Goal: Information Seeking & Learning: Find specific fact

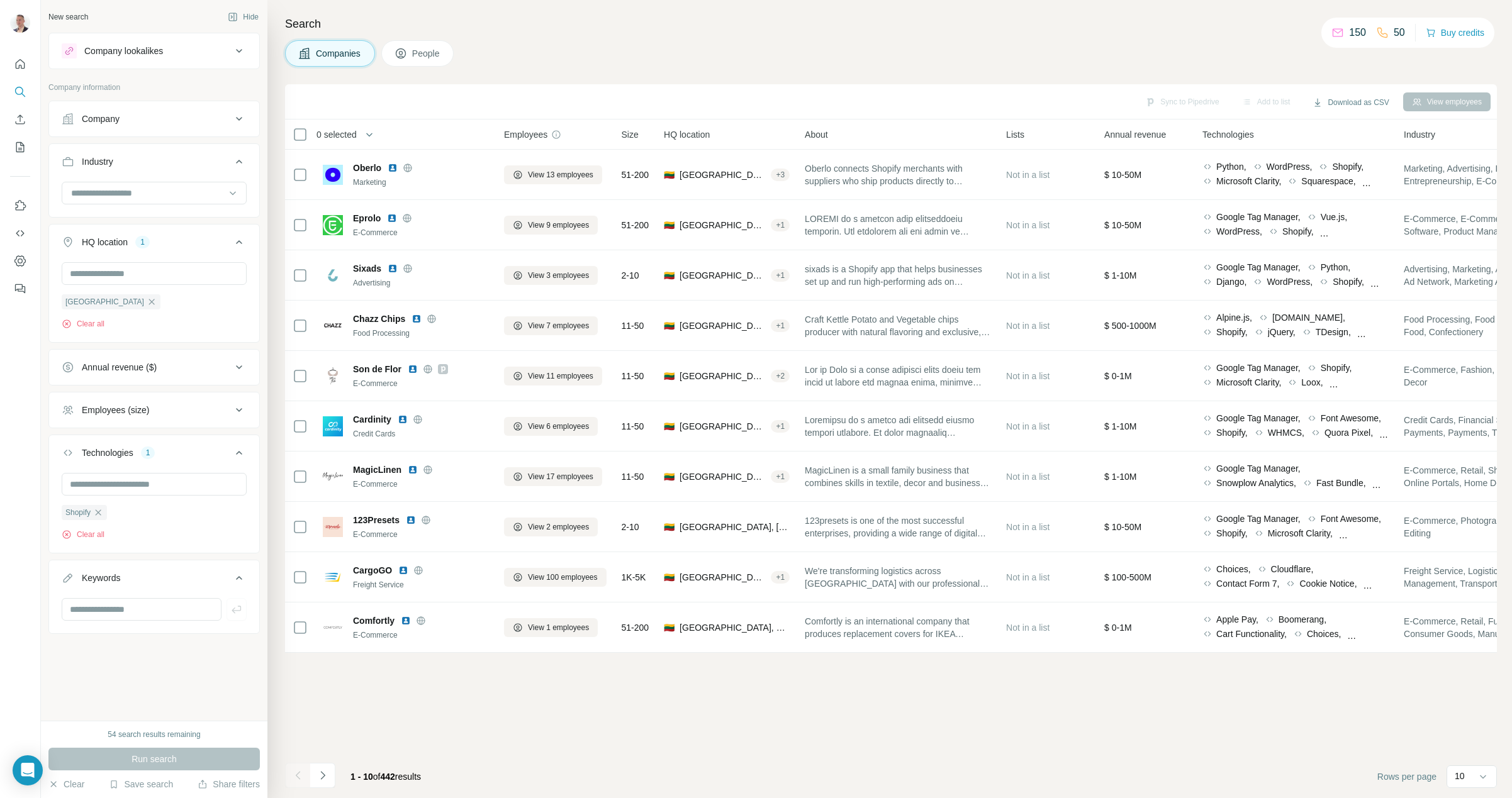
scroll to position [2521, 0]
click at [103, 511] on icon "button" at bounding box center [98, 513] width 10 height 10
click at [143, 188] on input at bounding box center [148, 192] width 156 height 14
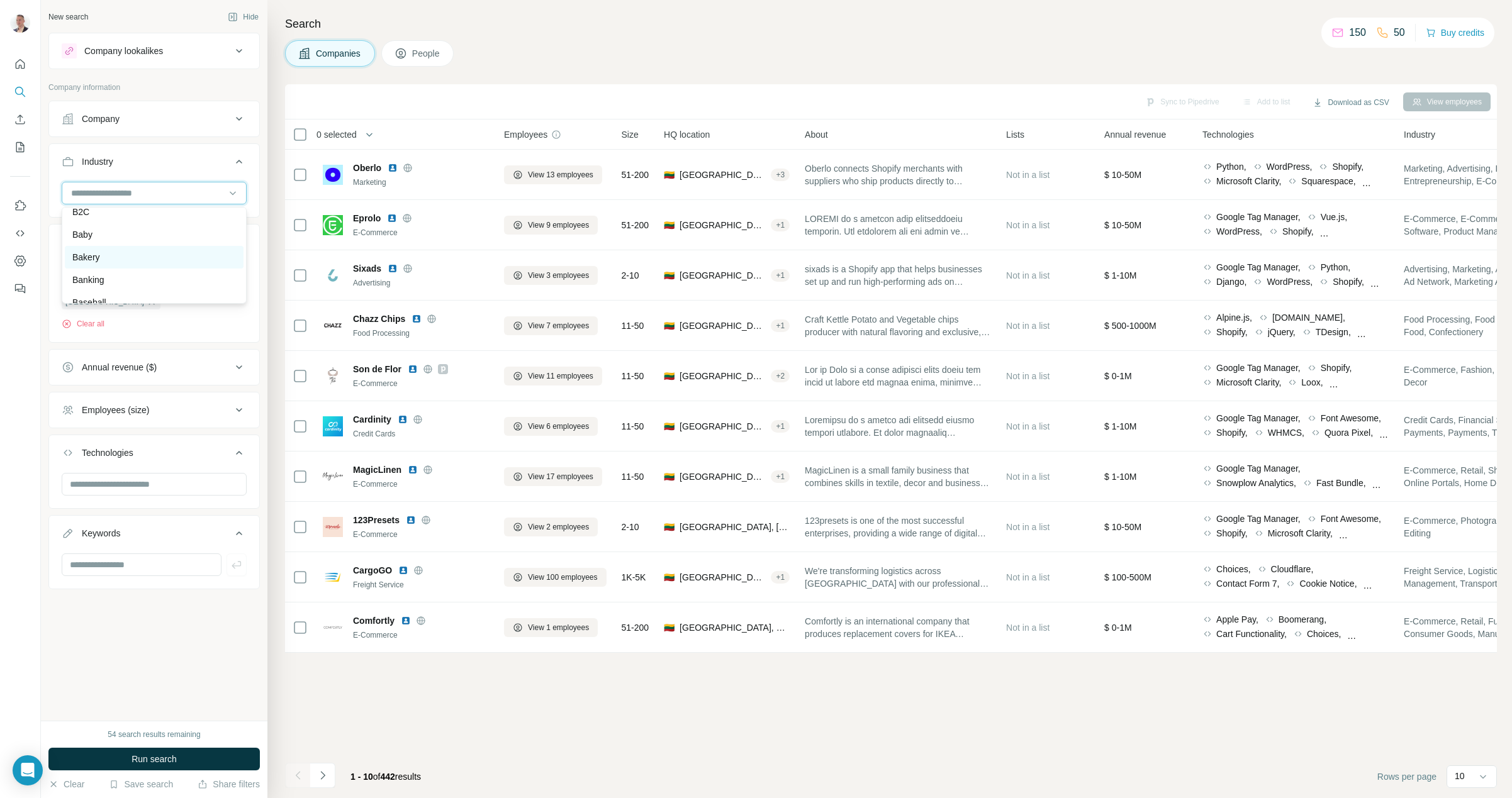
scroll to position [943, 0]
click at [122, 226] on div "Baby" at bounding box center [154, 229] width 164 height 13
click at [120, 190] on input at bounding box center [148, 192] width 156 height 14
type input "*"
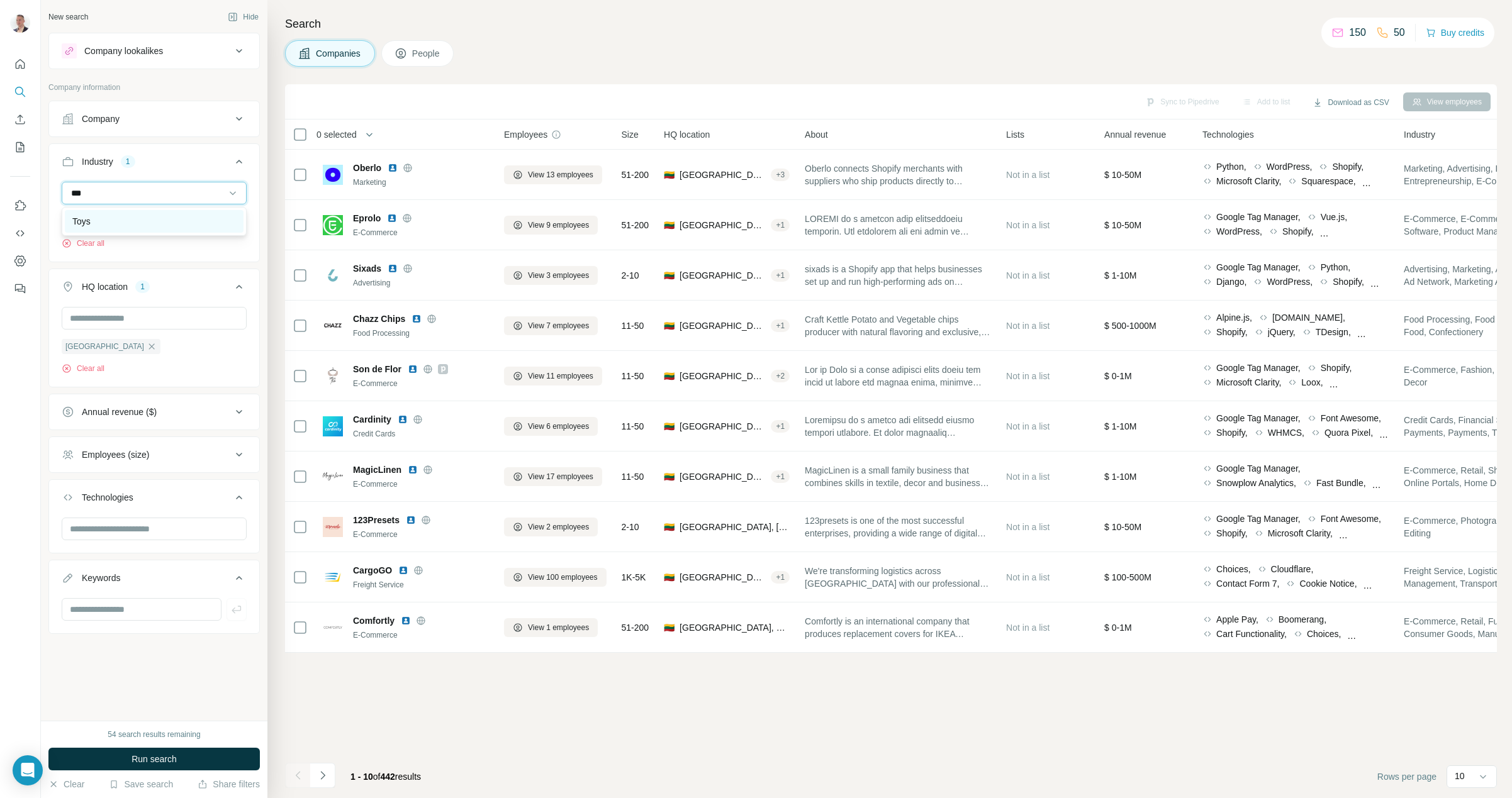
type input "***"
click at [103, 227] on div "Toys" at bounding box center [154, 221] width 164 height 13
click at [208, 754] on button "Run search" at bounding box center [154, 759] width 212 height 23
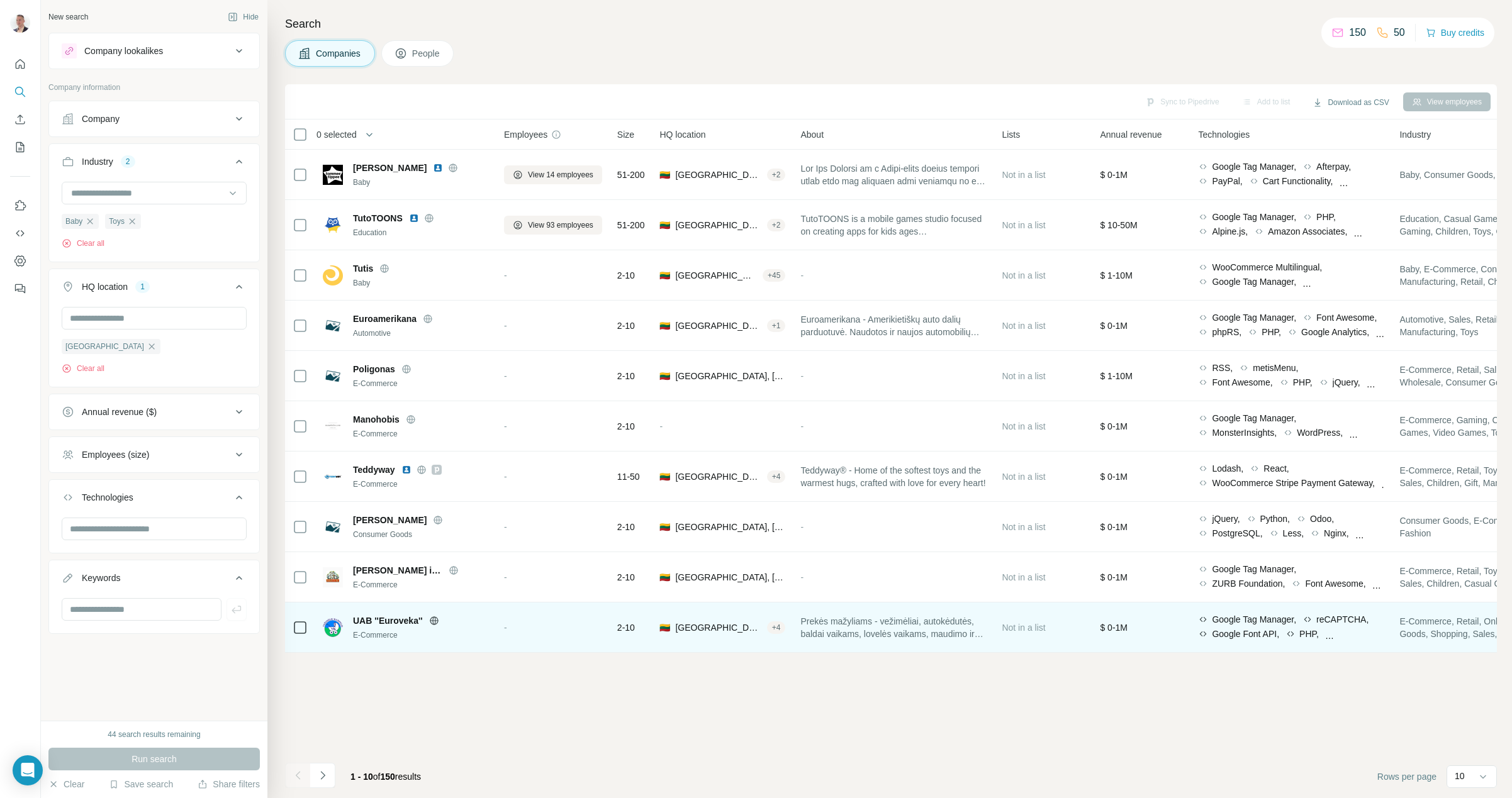
click at [382, 620] on span "UAB ''Euroveka''" at bounding box center [387, 620] width 70 height 13
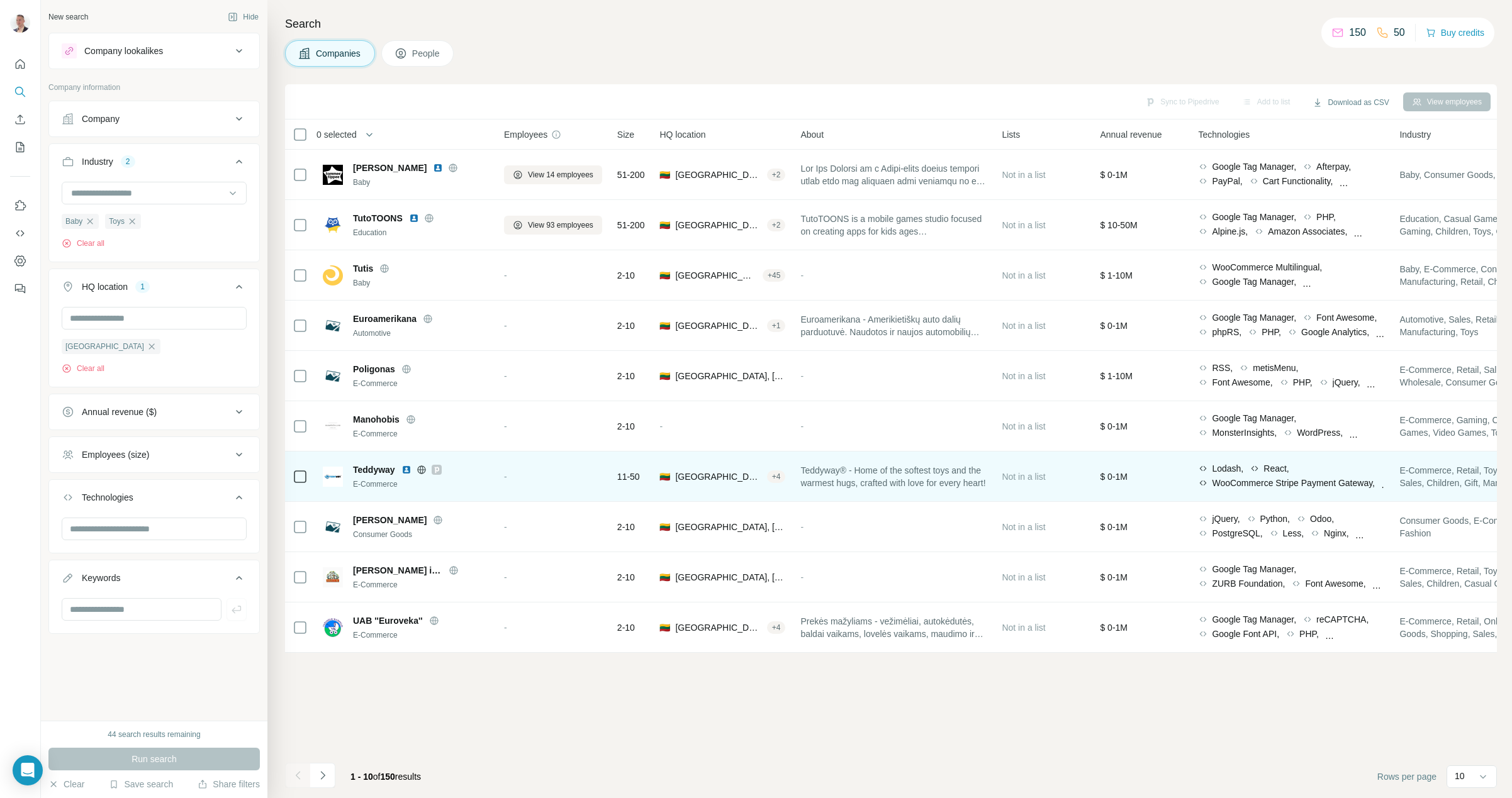
click at [371, 471] on span "Teddyway" at bounding box center [373, 470] width 42 height 13
click at [838, 473] on span "Teddyway® - Home of the softest toys and the warmest hugs, crafted with love fo…" at bounding box center [894, 476] width 186 height 25
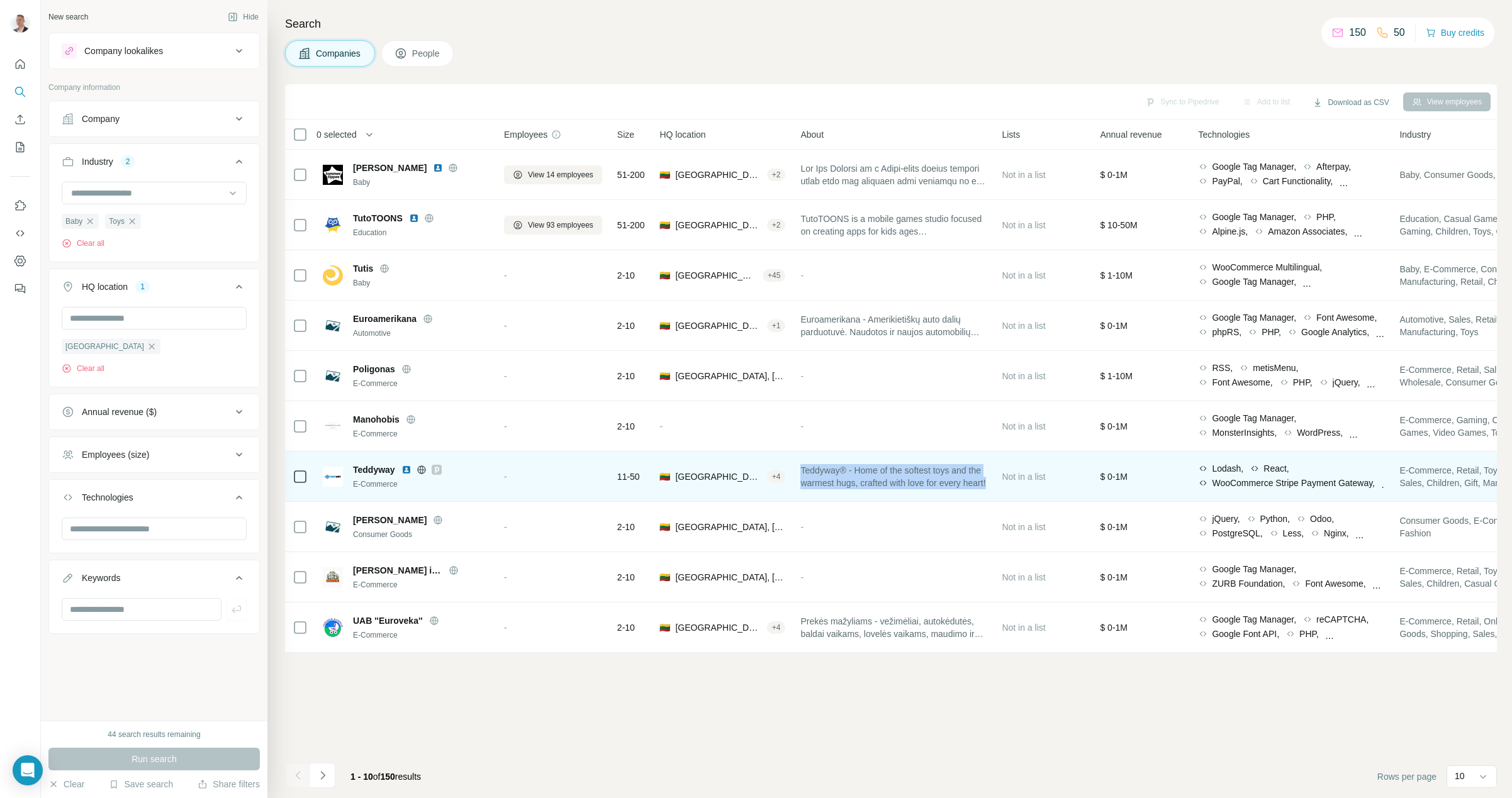
click at [838, 473] on span "Teddyway® - Home of the softest toys and the warmest hugs, crafted with love fo…" at bounding box center [894, 476] width 186 height 25
click at [375, 473] on span "Teddyway" at bounding box center [373, 470] width 42 height 13
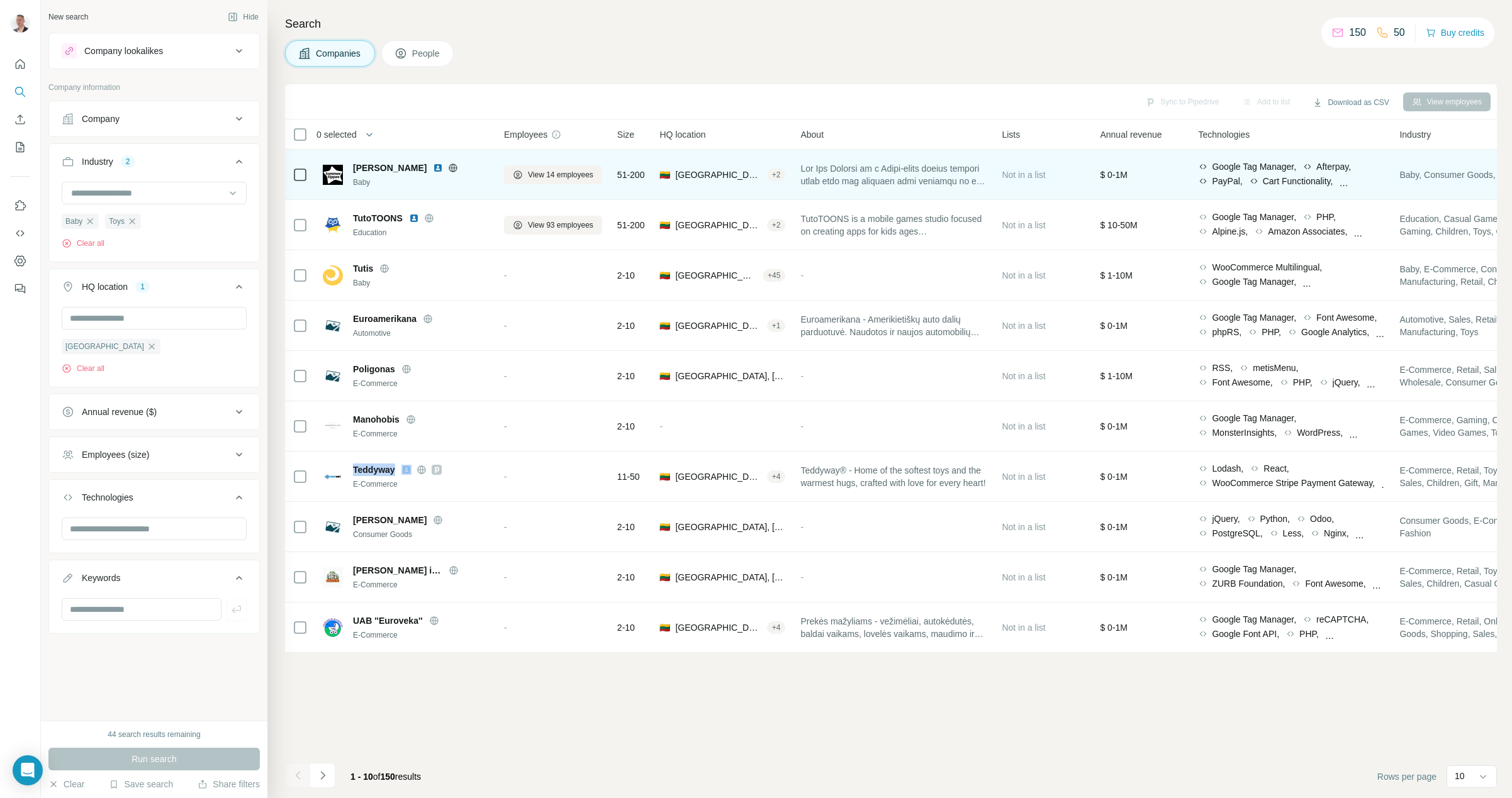
copy span "Teddyway"
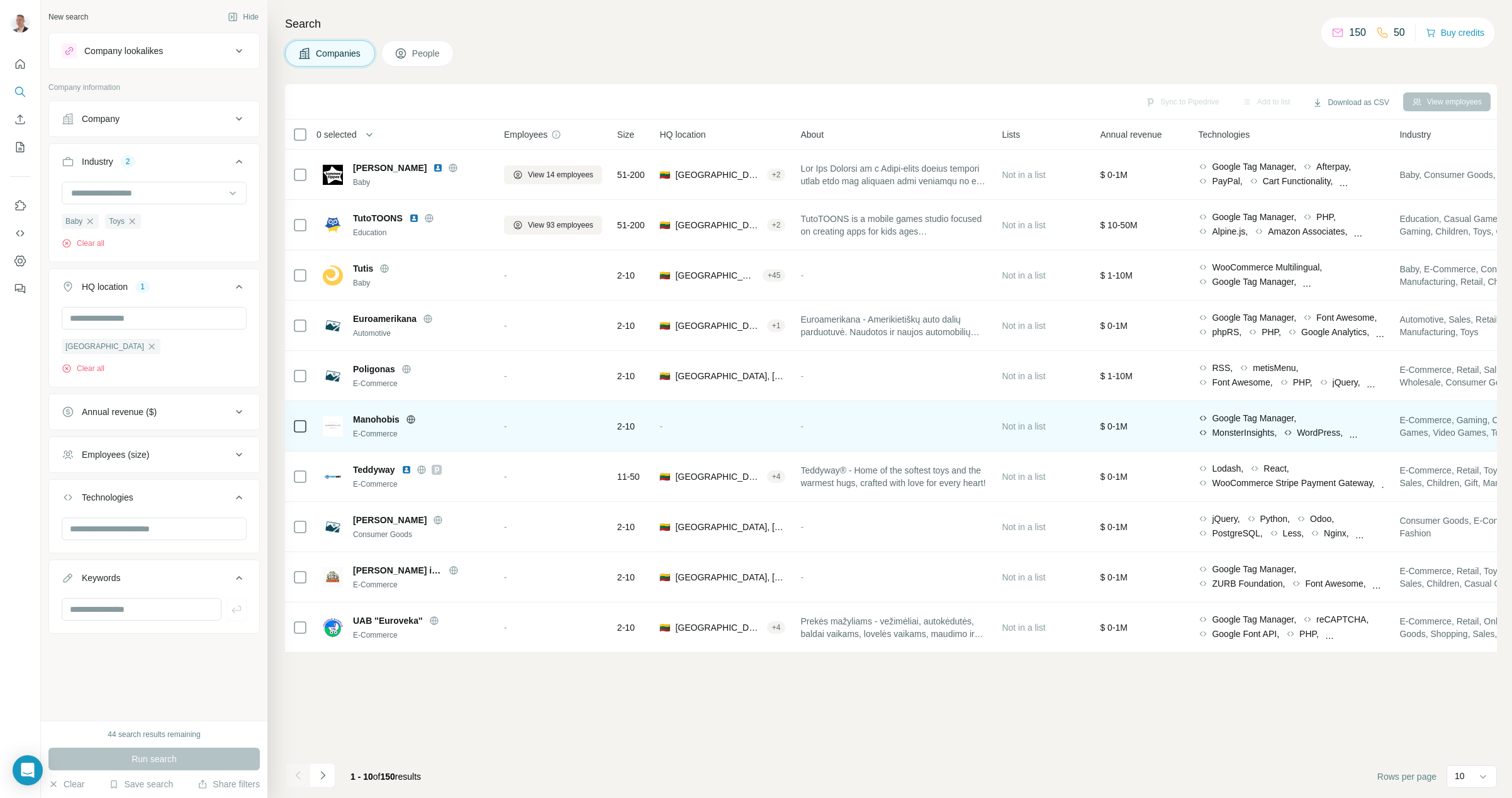
click at [371, 418] on span "Manohobis" at bounding box center [376, 419] width 46 height 13
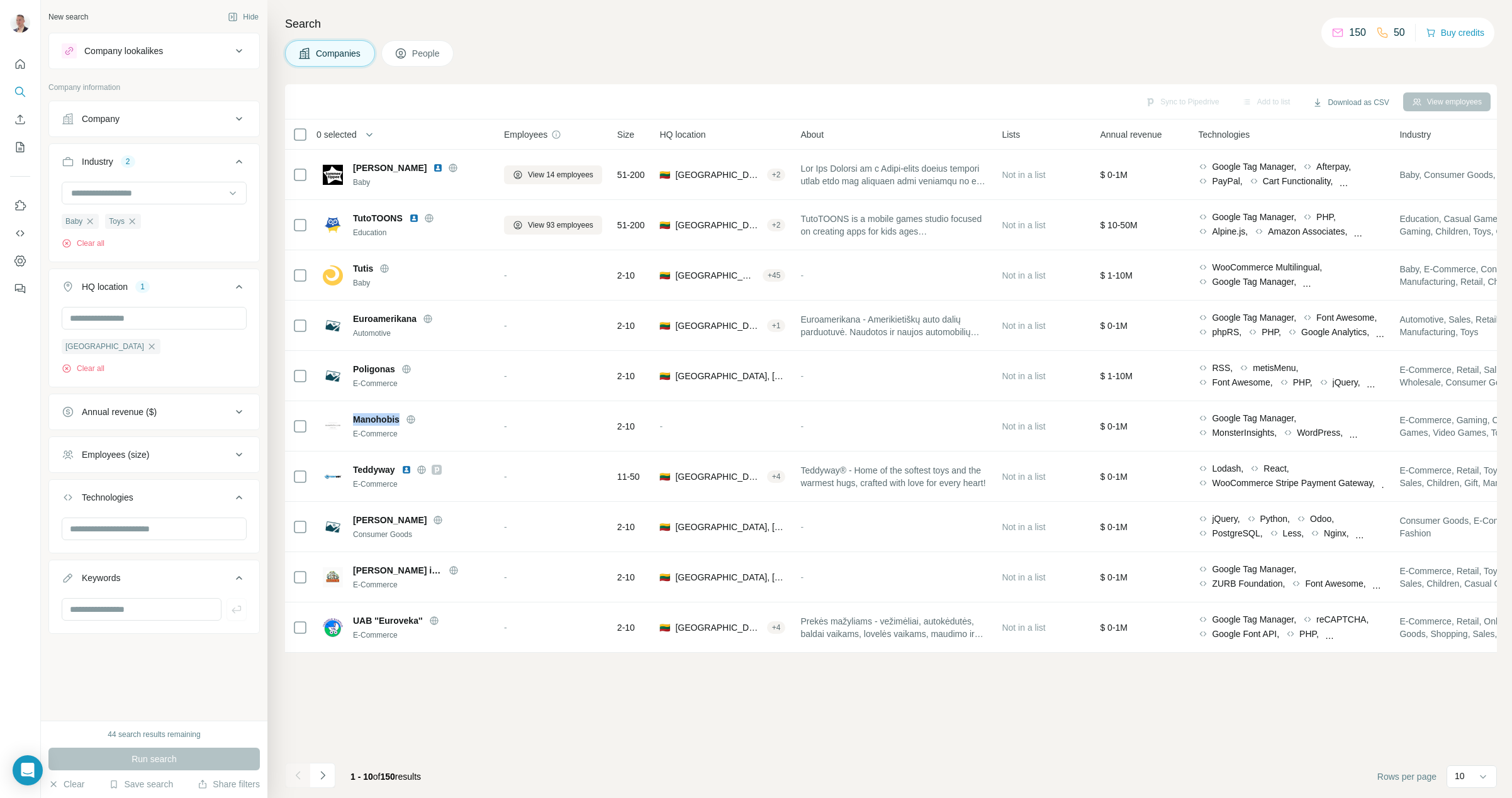
copy span "Manohobis"
